Goal: Task Accomplishment & Management: Manage account settings

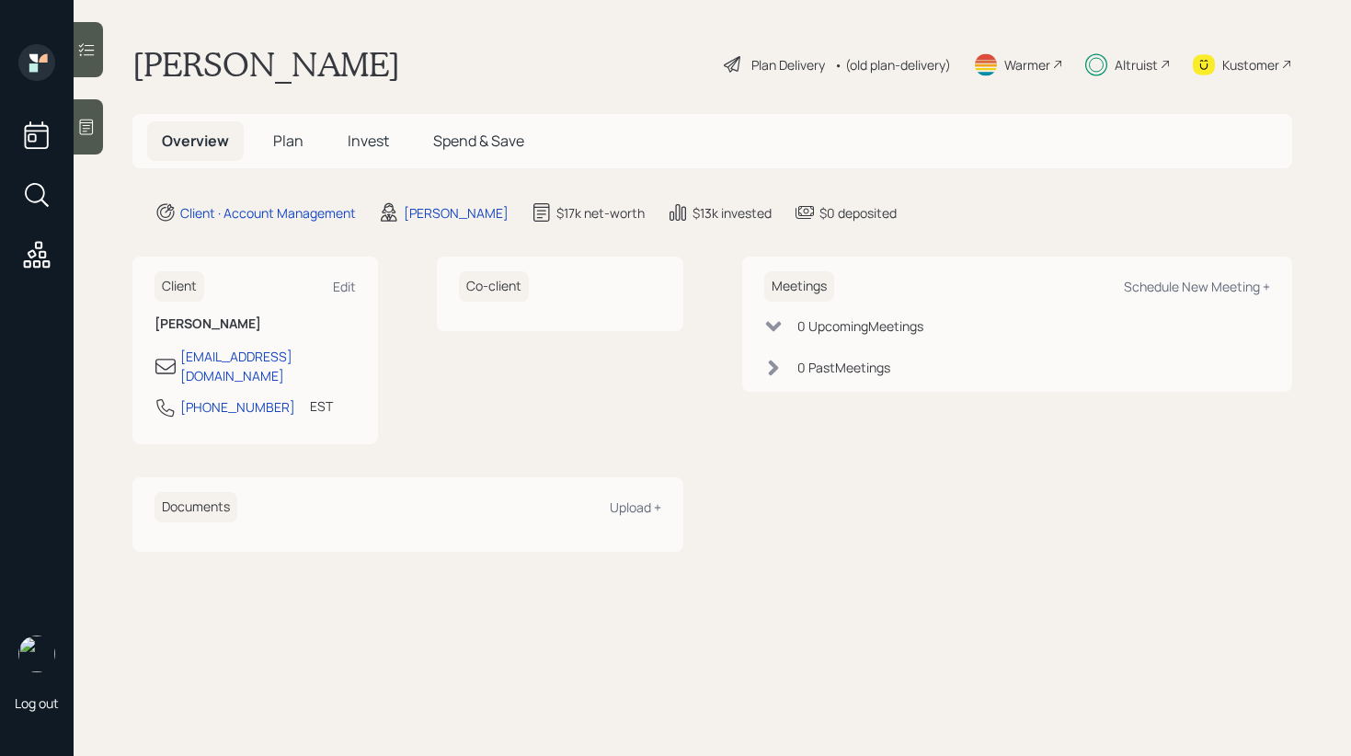
click at [370, 143] on span "Invest" at bounding box center [368, 141] width 41 height 20
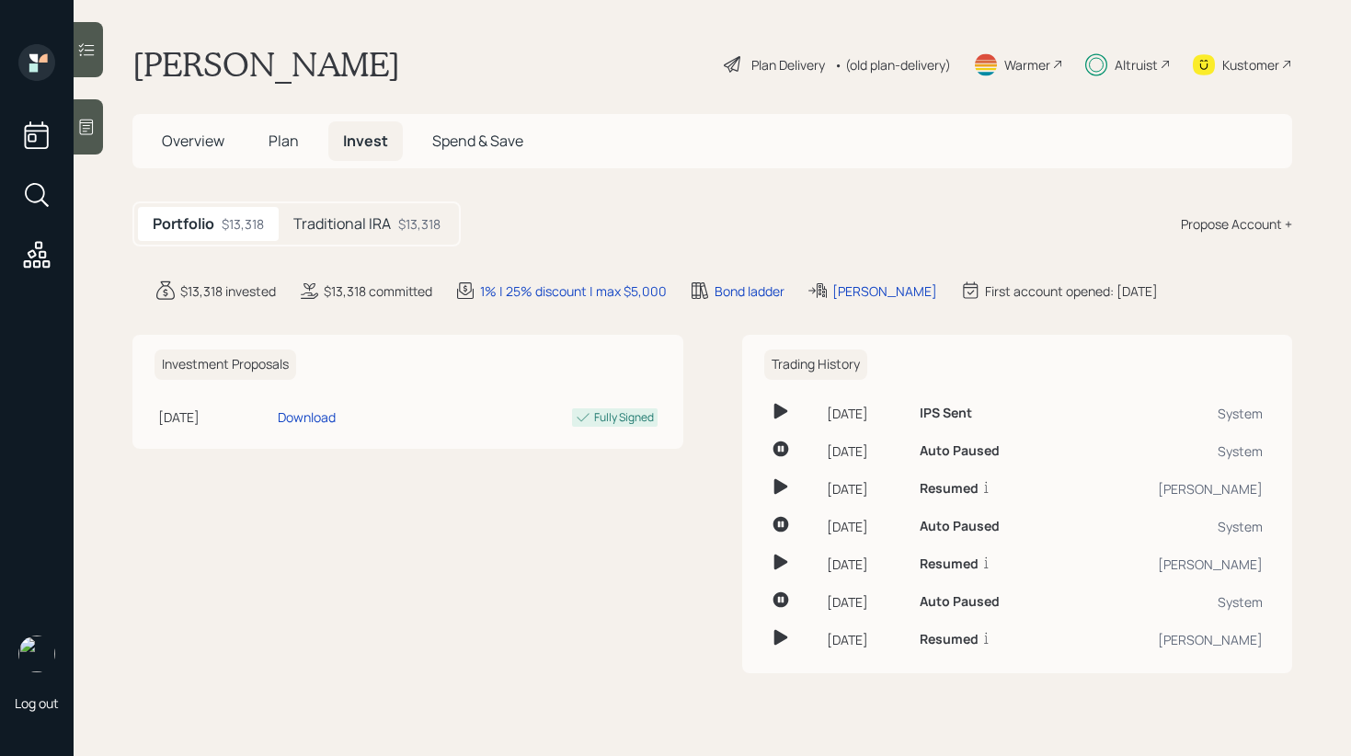
click at [82, 36] on div at bounding box center [88, 49] width 29 height 55
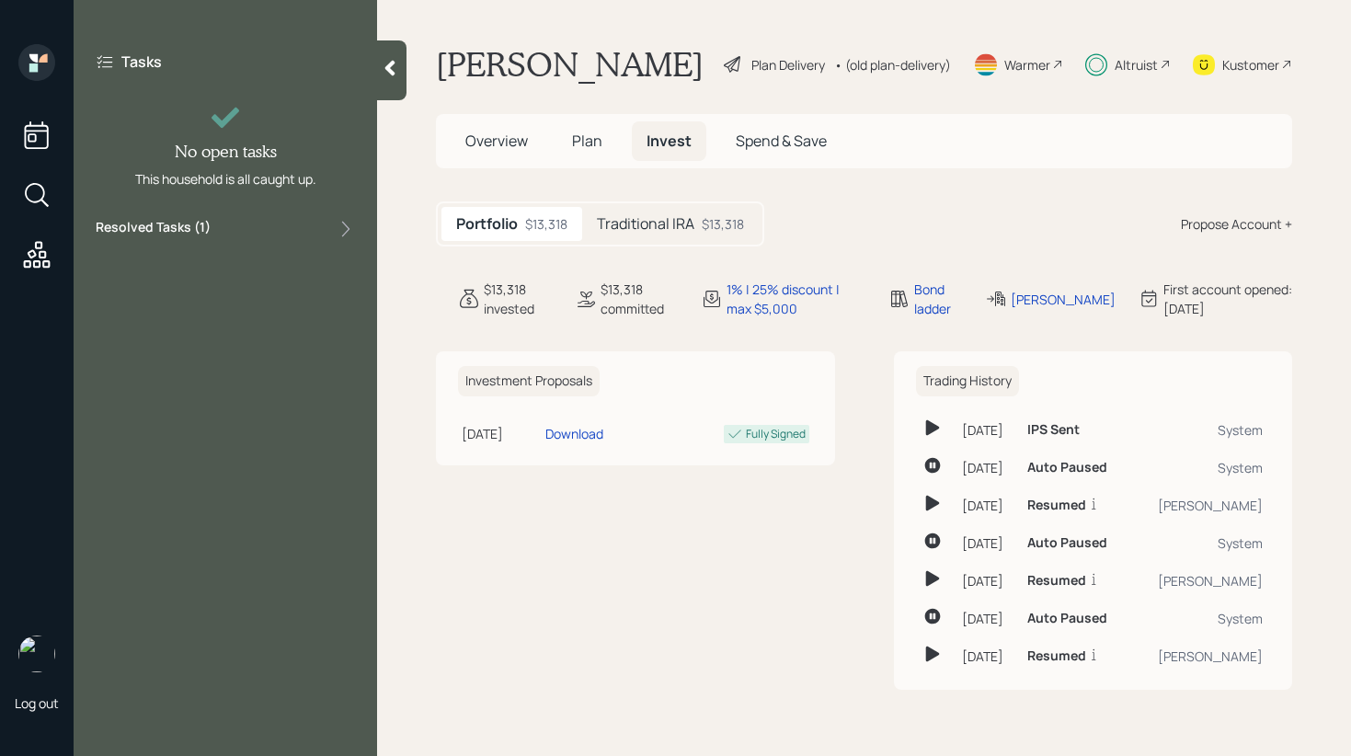
click at [291, 219] on div "Resolved Tasks ( 1 )" at bounding box center [225, 229] width 259 height 22
click at [386, 75] on icon at bounding box center [390, 68] width 18 height 18
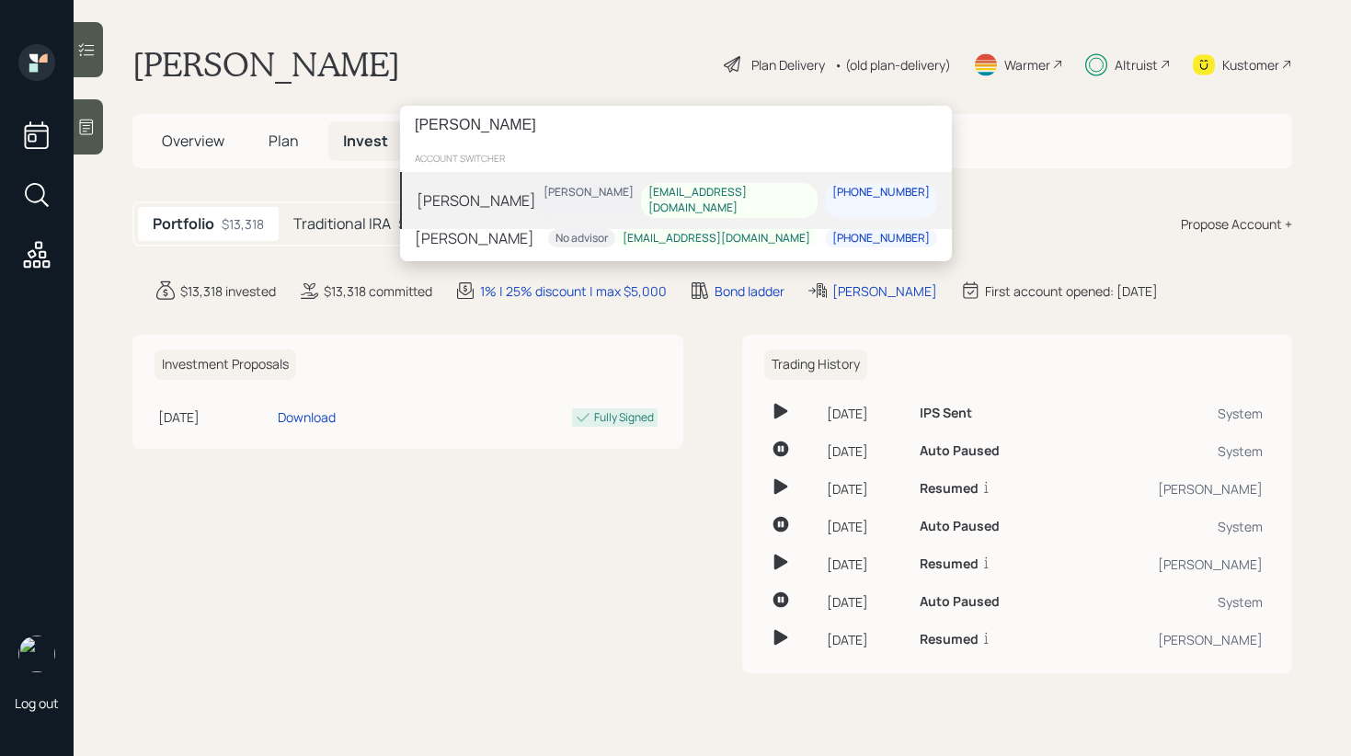
type input "[PERSON_NAME]"
click at [500, 199] on div "[PERSON_NAME]" at bounding box center [477, 200] width 120 height 22
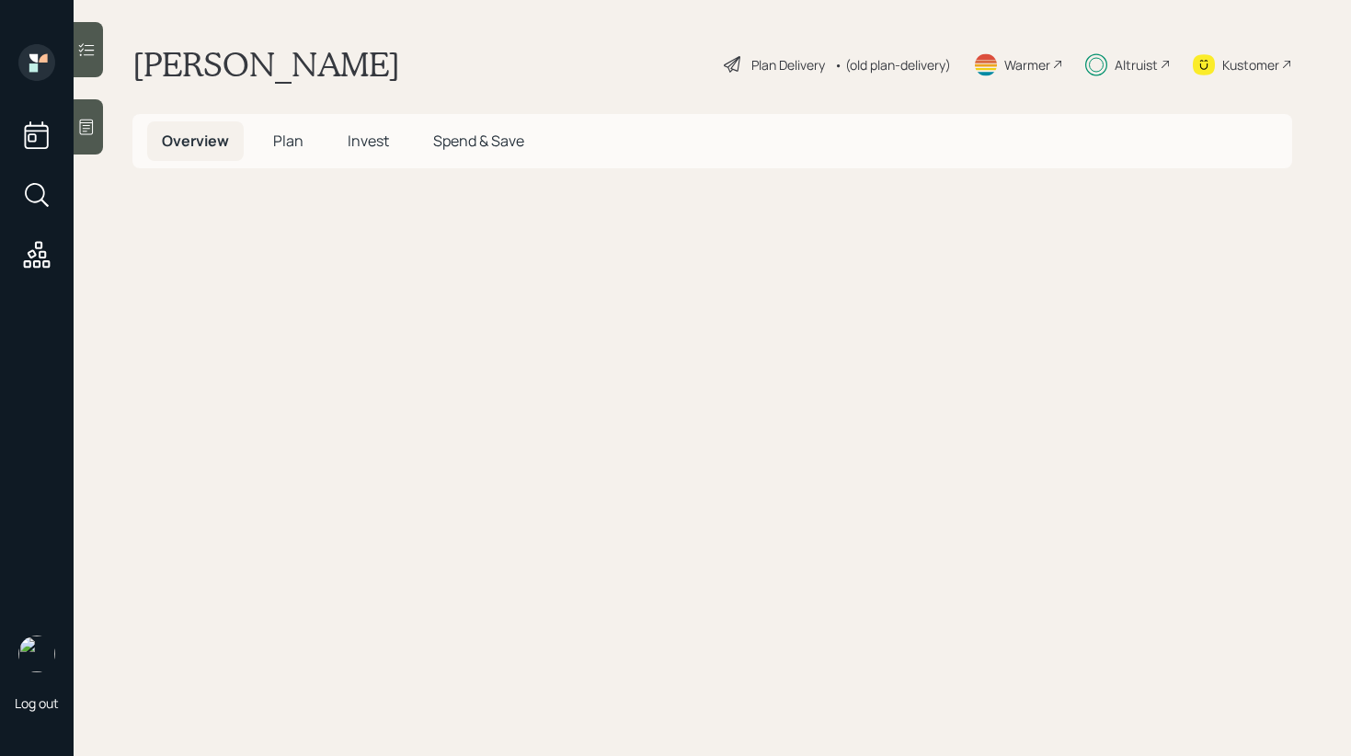
click at [94, 62] on div at bounding box center [88, 49] width 29 height 55
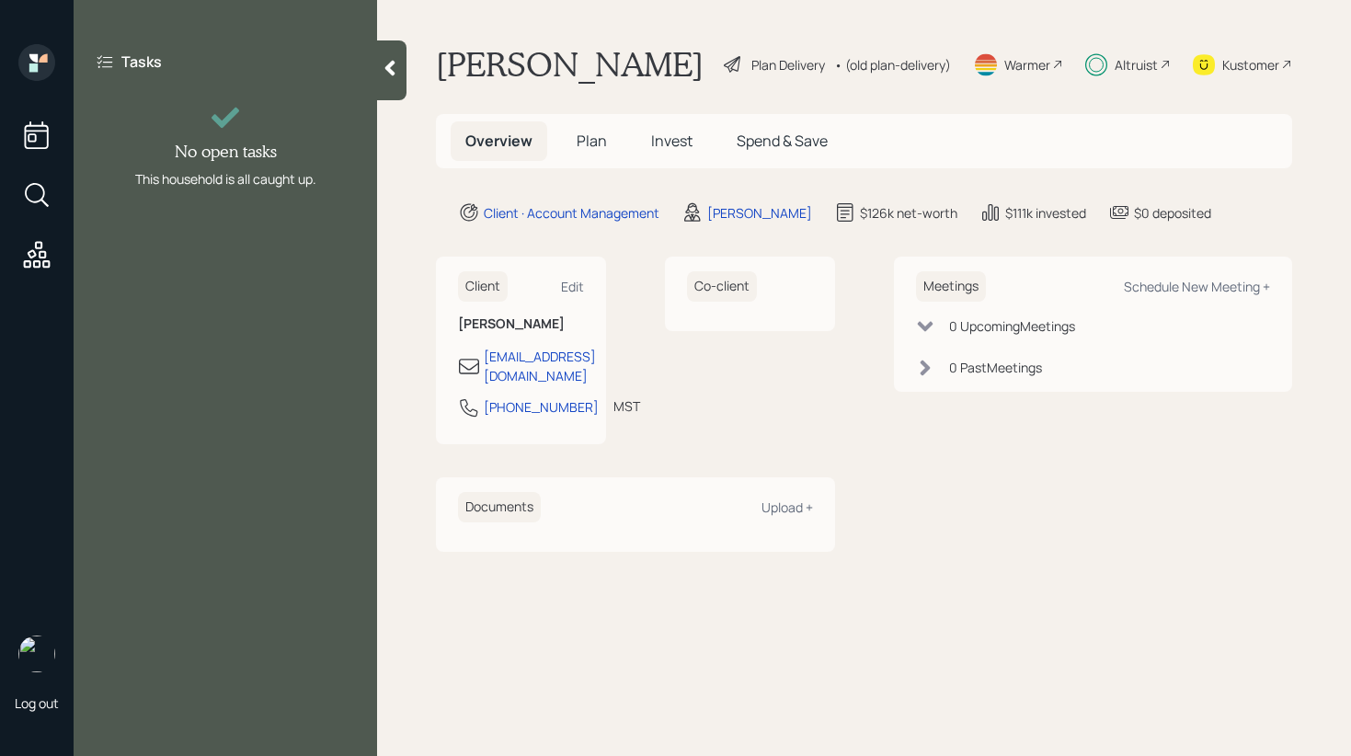
click at [381, 58] on div at bounding box center [391, 70] width 29 height 60
